Goal: Book appointment/travel/reservation

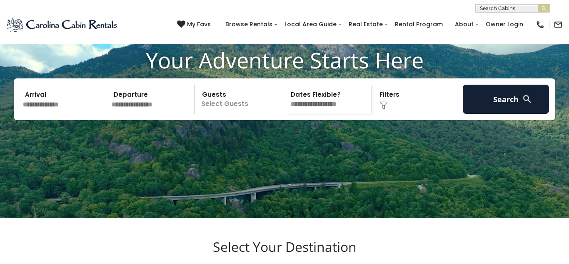
click at [34, 114] on input "text" at bounding box center [63, 99] width 86 height 29
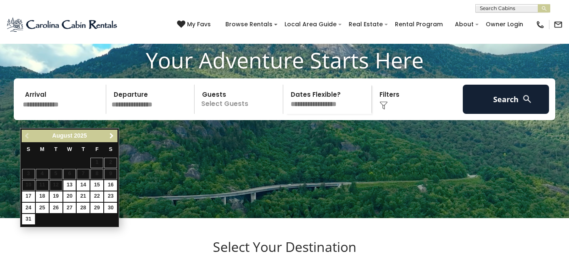
click at [110, 135] on span "Next" at bounding box center [111, 135] width 7 height 7
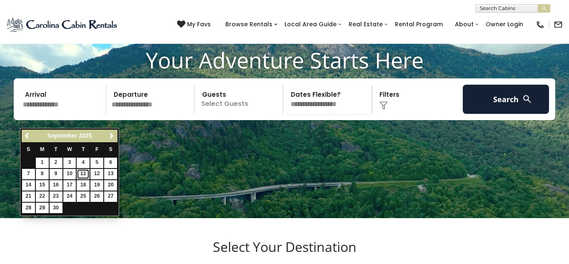
click at [82, 173] on link "11" at bounding box center [83, 174] width 13 height 10
type input "*******"
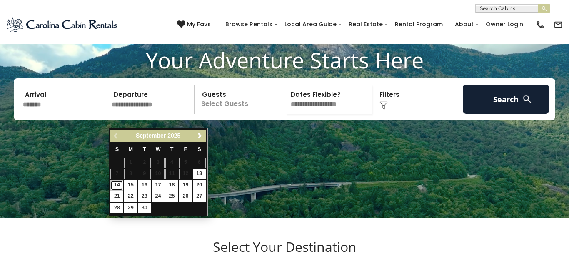
click at [117, 185] on link "14" at bounding box center [116, 185] width 13 height 10
type input "*******"
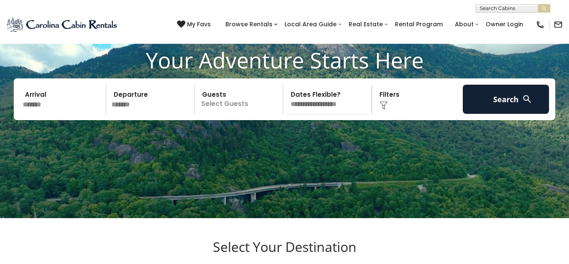
click at [257, 112] on p "Select Guests" at bounding box center [240, 99] width 86 height 29
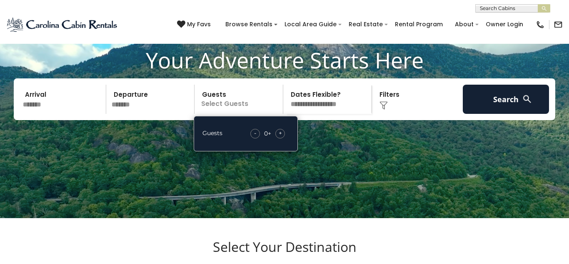
click at [279, 137] on span "+" at bounding box center [280, 133] width 3 height 8
click at [427, 132] on div "Your Adventure Starts Here Arrival ******* Departure ******* Guests 2+ Guests -…" at bounding box center [284, 89] width 569 height 85
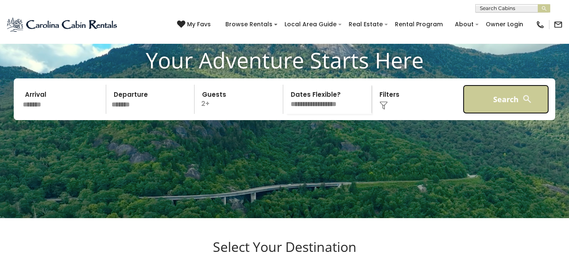
click at [479, 112] on button "Search" at bounding box center [506, 99] width 86 height 29
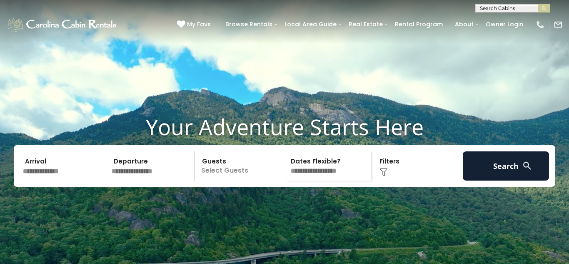
click at [56, 180] on input "text" at bounding box center [63, 165] width 86 height 29
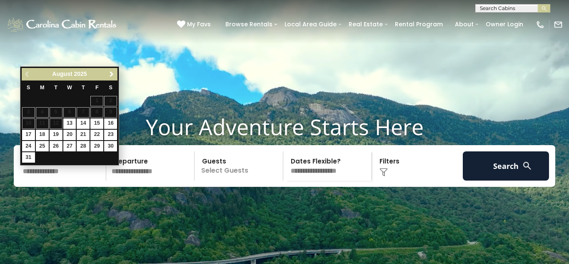
click at [114, 72] on span "Next" at bounding box center [111, 74] width 7 height 7
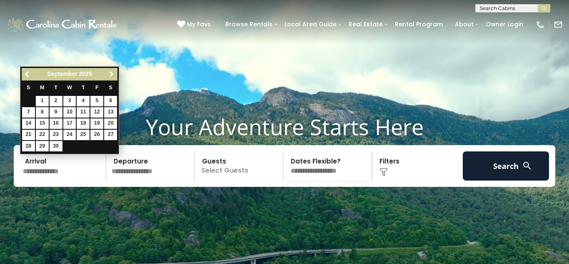
click at [114, 72] on span "Next" at bounding box center [111, 74] width 7 height 7
click at [83, 112] on link "9" at bounding box center [83, 112] width 13 height 10
type input "*******"
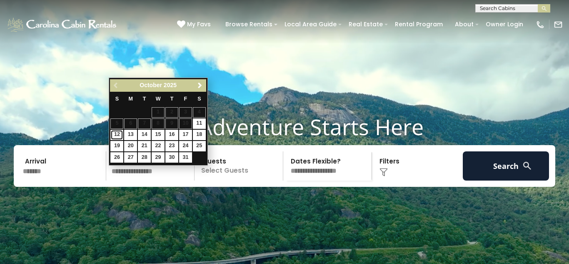
click at [119, 135] on link "12" at bounding box center [116, 135] width 13 height 10
type input "********"
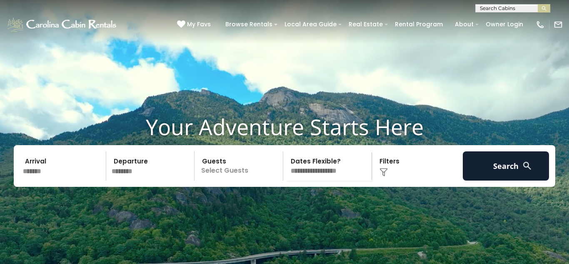
click at [250, 180] on p "Select Guests" at bounding box center [240, 165] width 86 height 29
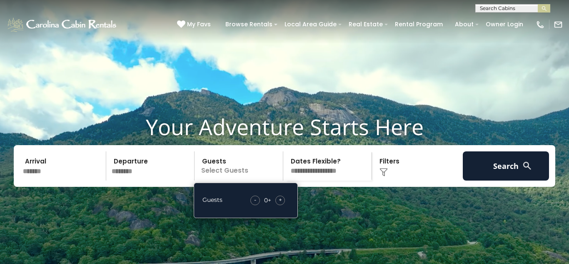
click at [281, 204] on span "+" at bounding box center [280, 199] width 3 height 8
click at [235, 180] on p "2+" at bounding box center [240, 165] width 86 height 29
click at [255, 204] on span "-" at bounding box center [256, 199] width 2 height 8
click at [255, 205] on div "-" at bounding box center [257, 200] width 10 height 10
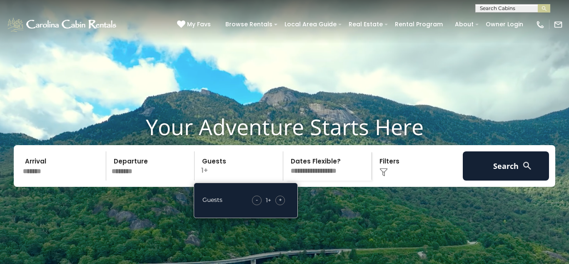
click at [282, 205] on div "+" at bounding box center [280, 200] width 10 height 10
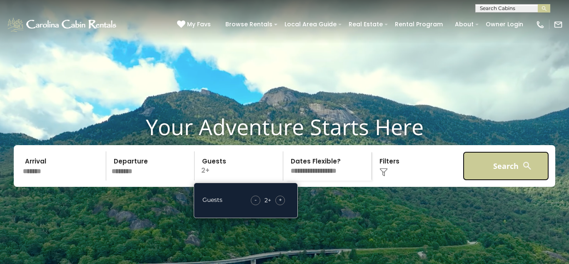
click at [496, 180] on button "Search" at bounding box center [506, 165] width 86 height 29
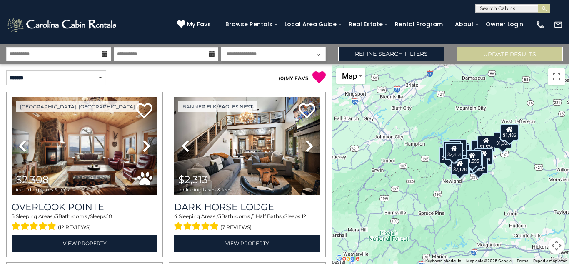
click at [231, 69] on div "( 0 ) MY FAVS" at bounding box center [249, 74] width 166 height 20
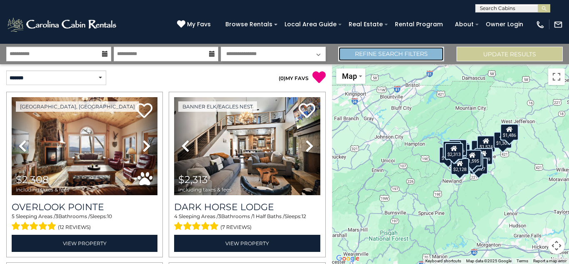
click at [387, 54] on link "Refine Search Filters" at bounding box center [391, 54] width 106 height 15
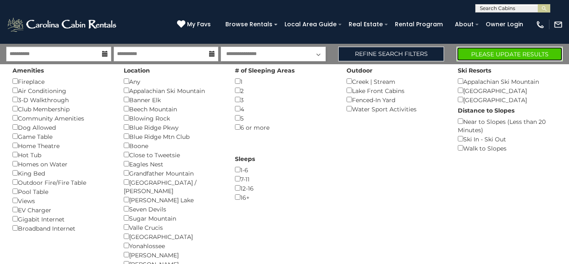
click at [474, 57] on button "Please Update Results" at bounding box center [510, 54] width 106 height 15
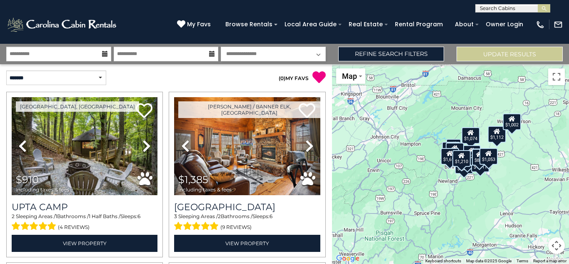
click at [250, 69] on div "( 0 ) MY FAVS" at bounding box center [249, 74] width 166 height 20
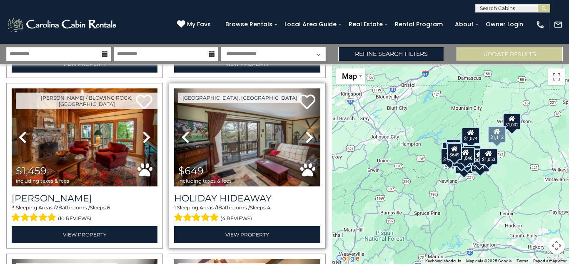
scroll to position [349, 0]
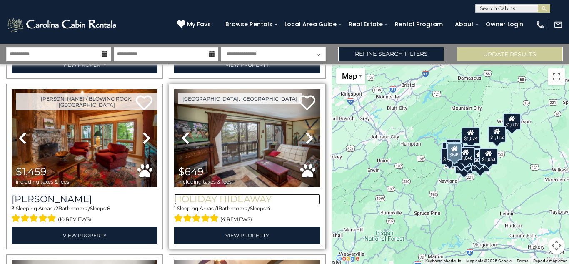
click at [239, 197] on h3 "Holiday Hideaway" at bounding box center [247, 198] width 146 height 11
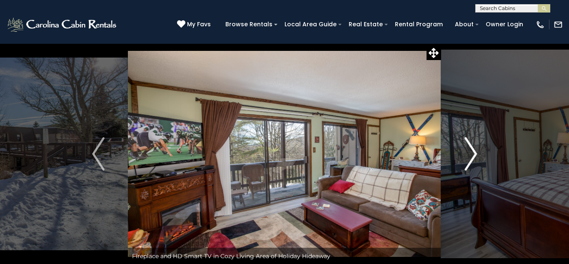
click at [467, 161] on img "Next" at bounding box center [470, 153] width 12 height 33
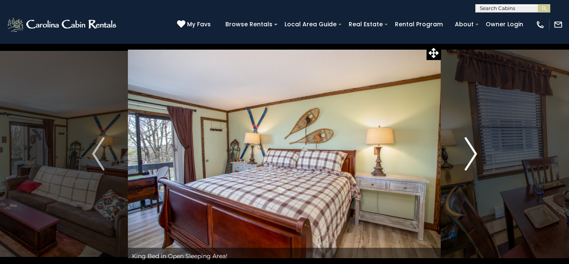
click at [467, 161] on img "Next" at bounding box center [470, 153] width 12 height 33
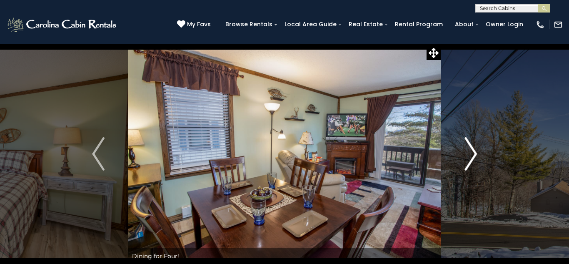
click at [467, 161] on img "Next" at bounding box center [470, 153] width 12 height 33
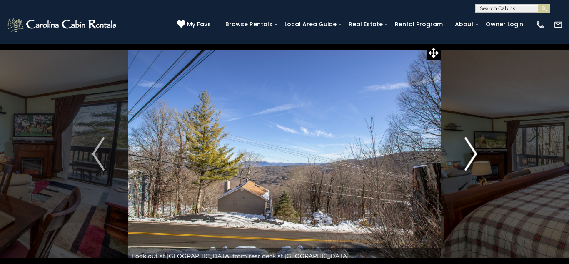
click at [467, 161] on img "Next" at bounding box center [470, 153] width 12 height 33
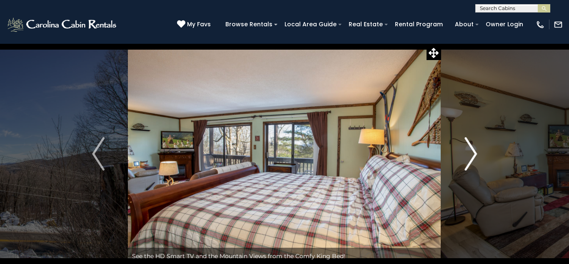
click at [467, 161] on img "Next" at bounding box center [470, 153] width 12 height 33
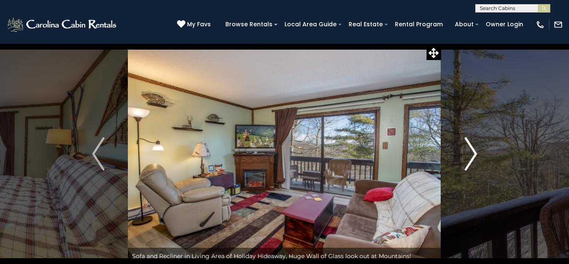
click at [467, 161] on img "Next" at bounding box center [470, 153] width 12 height 33
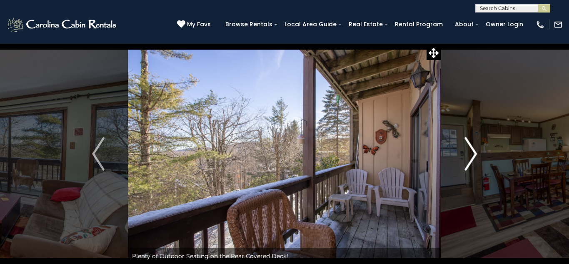
click at [467, 161] on img "Next" at bounding box center [470, 153] width 12 height 33
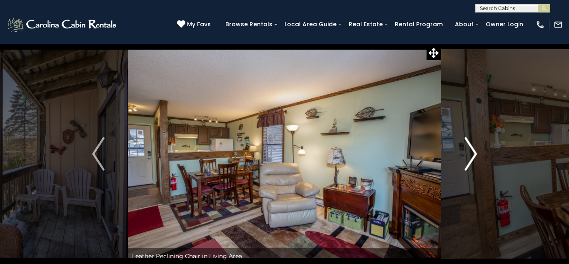
click at [467, 161] on img "Next" at bounding box center [470, 153] width 12 height 33
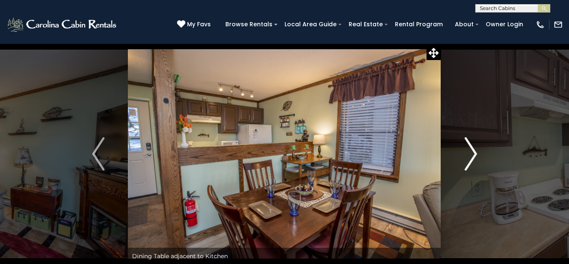
click at [467, 161] on img "Next" at bounding box center [470, 153] width 12 height 33
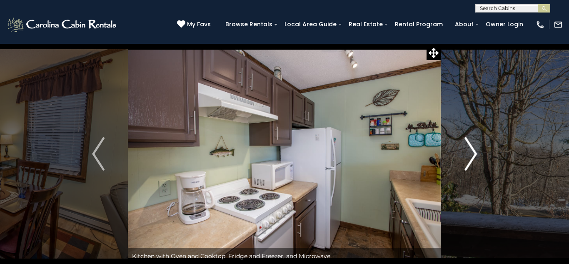
click at [467, 161] on img "Next" at bounding box center [470, 153] width 12 height 33
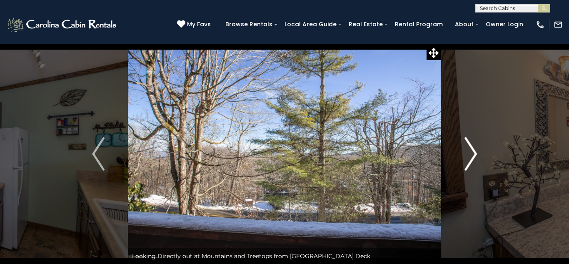
click at [467, 161] on img "Next" at bounding box center [470, 153] width 12 height 33
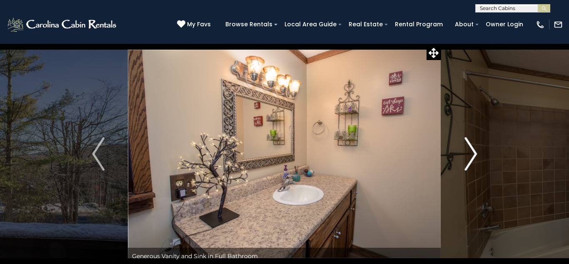
click at [467, 161] on img "Next" at bounding box center [470, 153] width 12 height 33
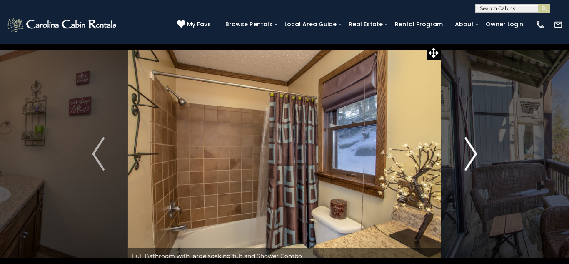
click at [467, 161] on img "Next" at bounding box center [470, 153] width 12 height 33
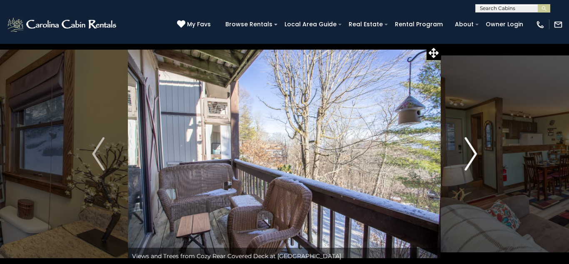
click at [467, 160] on img "Next" at bounding box center [470, 153] width 12 height 33
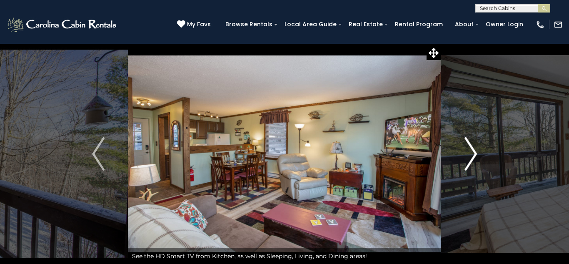
click at [467, 160] on img "Next" at bounding box center [470, 153] width 12 height 33
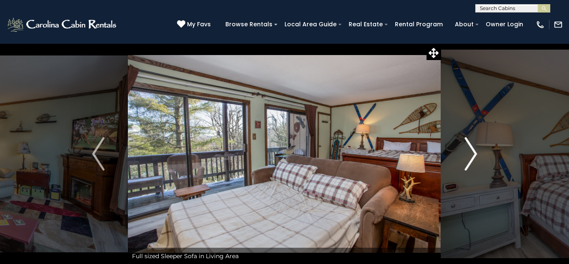
click at [467, 160] on img "Next" at bounding box center [470, 153] width 12 height 33
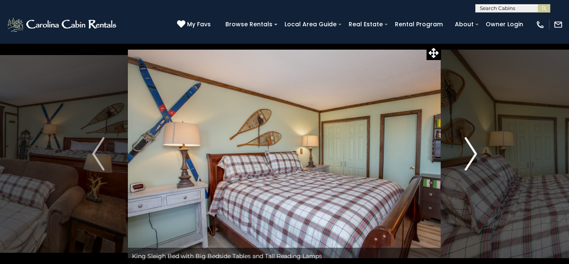
click at [467, 160] on img "Next" at bounding box center [470, 153] width 12 height 33
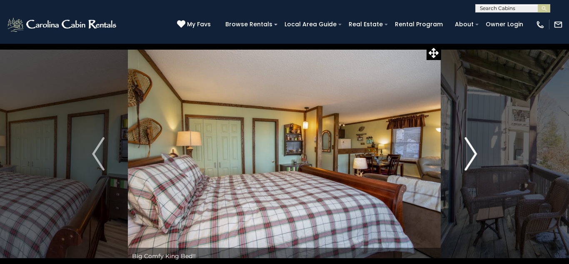
click at [467, 160] on img "Next" at bounding box center [470, 153] width 12 height 33
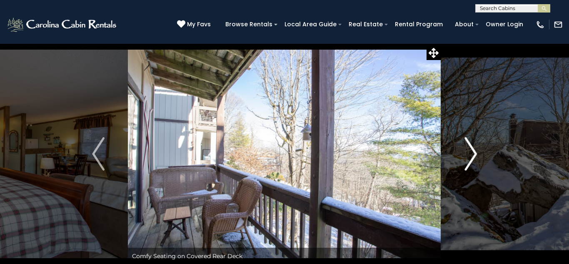
click at [467, 160] on img "Next" at bounding box center [470, 153] width 12 height 33
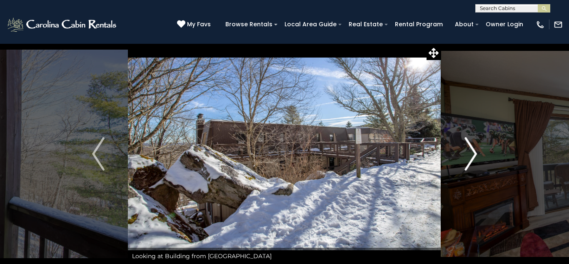
click at [467, 160] on img "Next" at bounding box center [470, 153] width 12 height 33
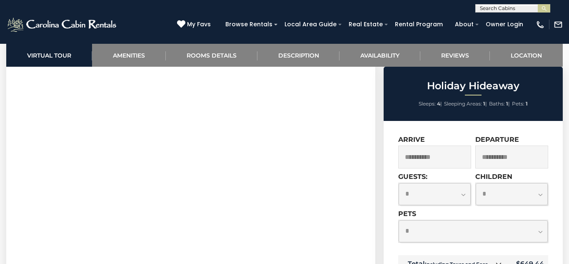
scroll to position [400, 0]
click at [462, 195] on select "**********" at bounding box center [435, 194] width 72 height 22
select select "*"
click at [399, 183] on select "**********" at bounding box center [435, 194] width 72 height 22
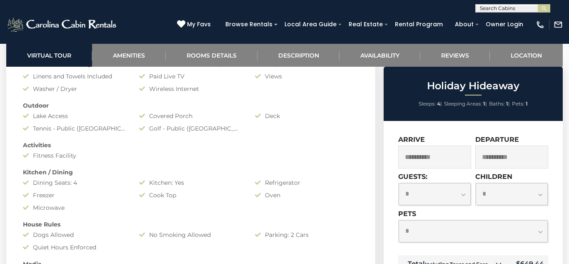
scroll to position [650, 0]
click at [370, 178] on section "Amenities Amenities No Air Conditioning Heat: Central/ Heat Pump Fireplace: Gas…" at bounding box center [190, 200] width 369 height 383
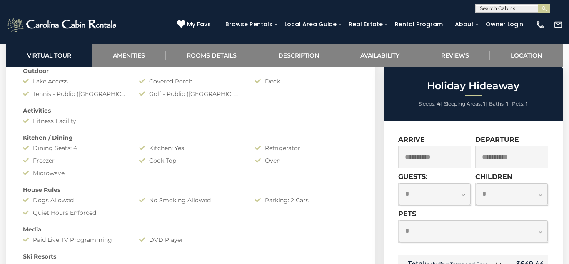
scroll to position [700, 0]
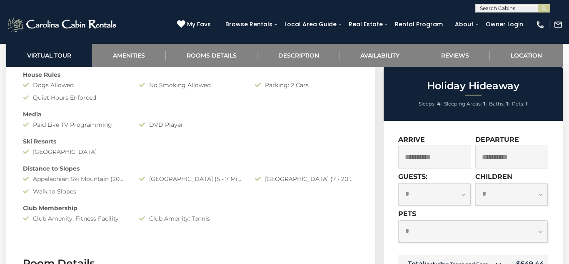
scroll to position [800, 0]
click at [540, 233] on select "**********" at bounding box center [473, 231] width 149 height 22
select select "*"
click at [399, 220] on select "**********" at bounding box center [473, 231] width 149 height 22
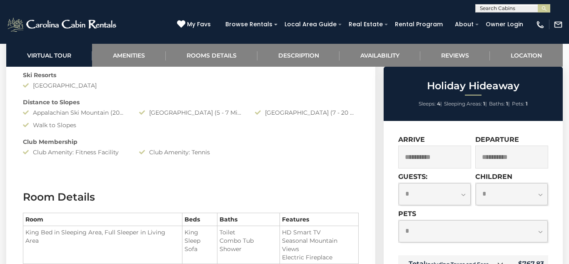
scroll to position [866, 0]
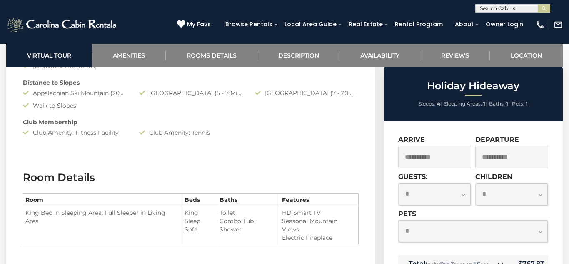
scroll to position [883, 0]
click at [419, 109] on li "Sleeps: 4 |" at bounding box center [430, 103] width 23 height 11
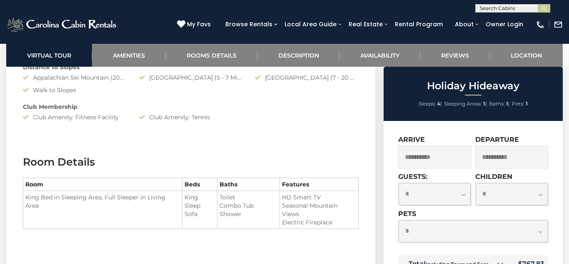
scroll to position [916, 0]
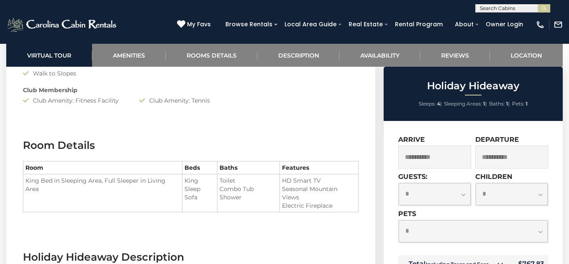
click at [460, 138] on div "**********" at bounding box center [434, 151] width 73 height 33
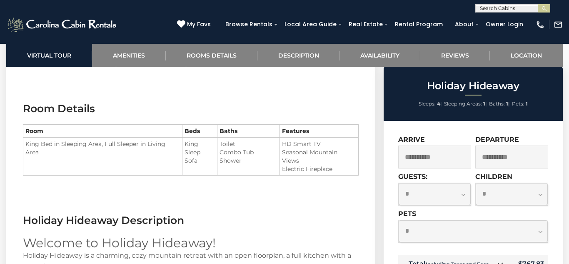
scroll to position [1000, 0]
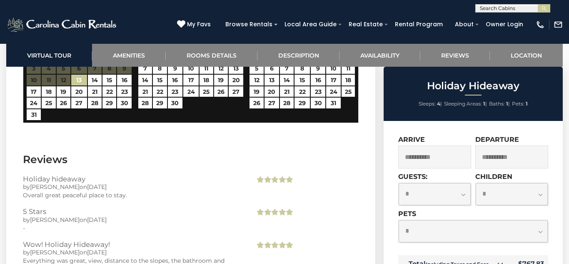
scroll to position [1850, 0]
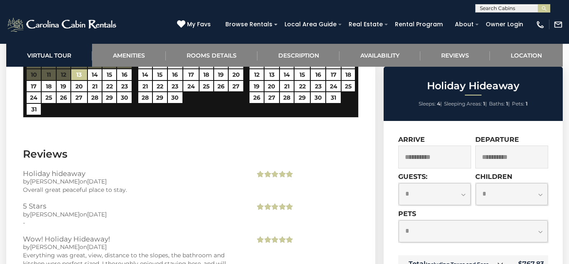
click at [438, 208] on div "**********" at bounding box center [435, 190] width 75 height 37
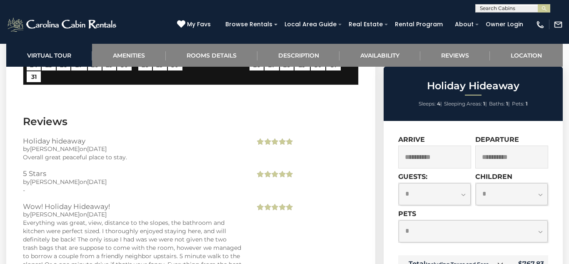
scroll to position [1883, 0]
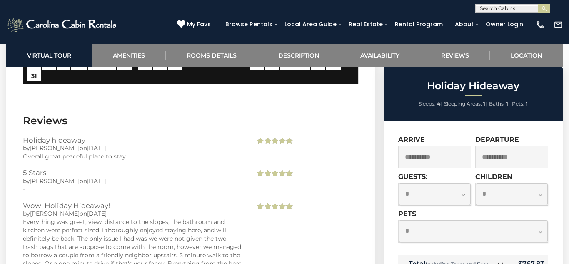
click at [418, 249] on div "**********" at bounding box center [473, 232] width 150 height 45
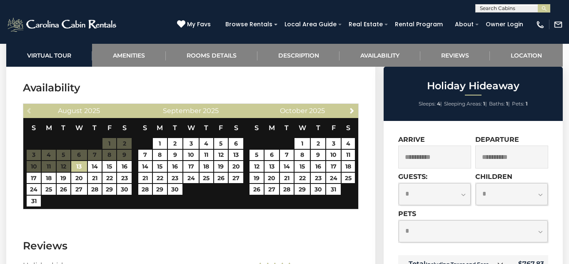
scroll to position [1750, 0]
